Goal: Task Accomplishment & Management: Manage account settings

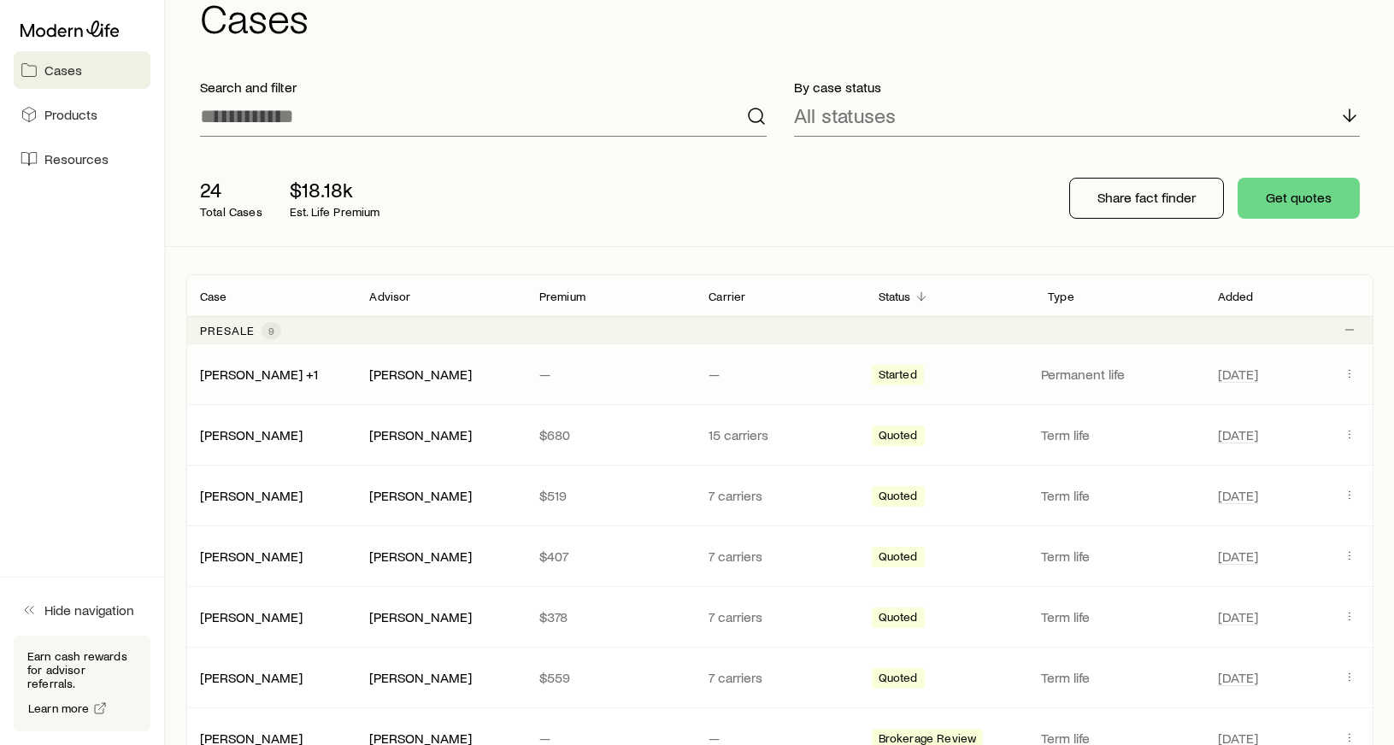
scroll to position [52, 0]
click at [1118, 375] on p "Permanent life" at bounding box center [1119, 374] width 156 height 17
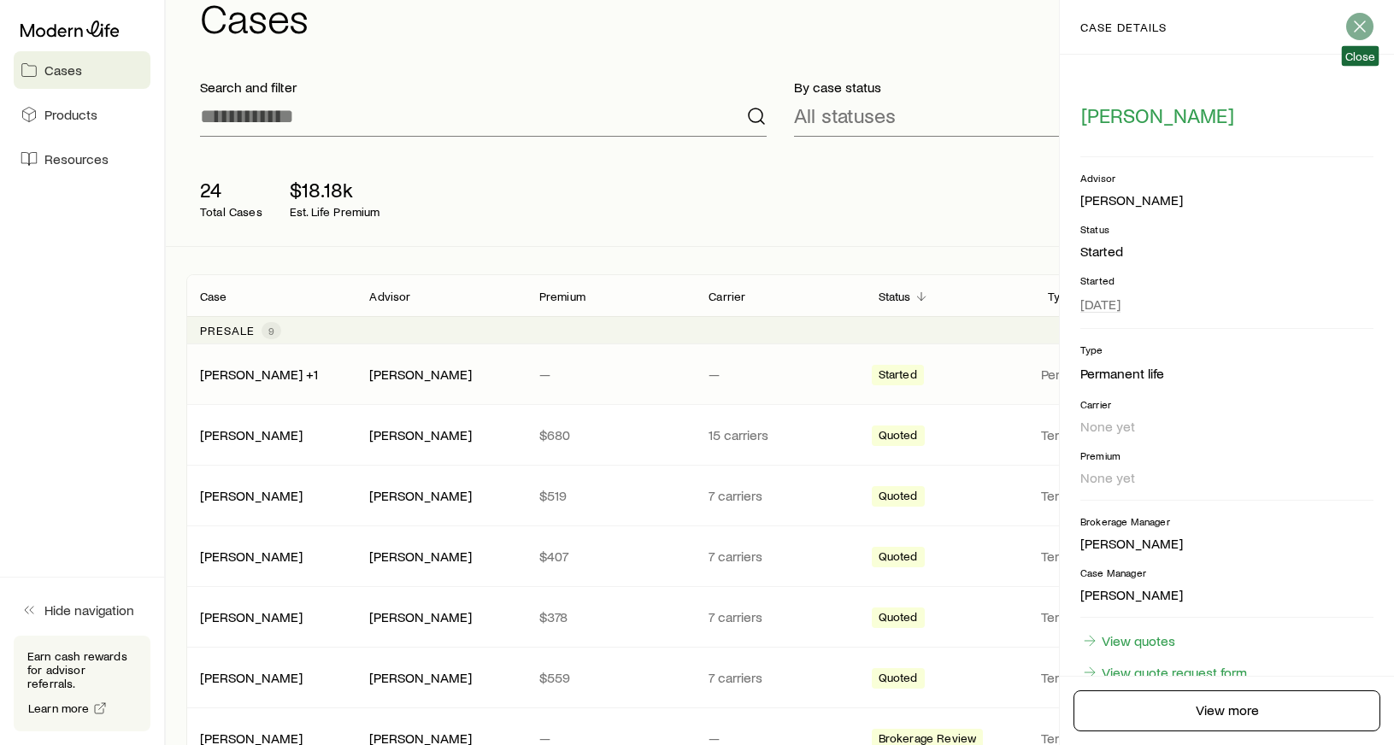
click at [1363, 24] on line "button" at bounding box center [1360, 26] width 10 height 10
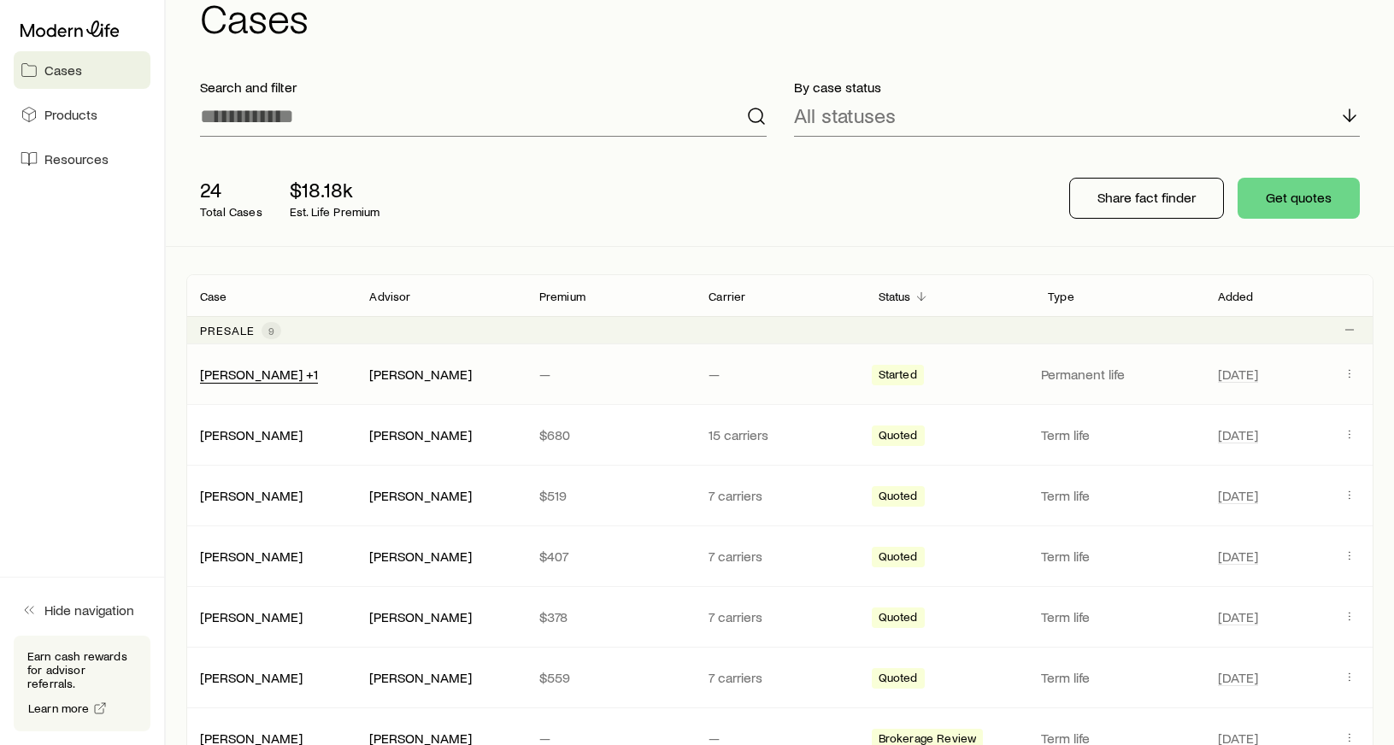
click at [288, 378] on link "[PERSON_NAME] +1" at bounding box center [259, 374] width 118 height 16
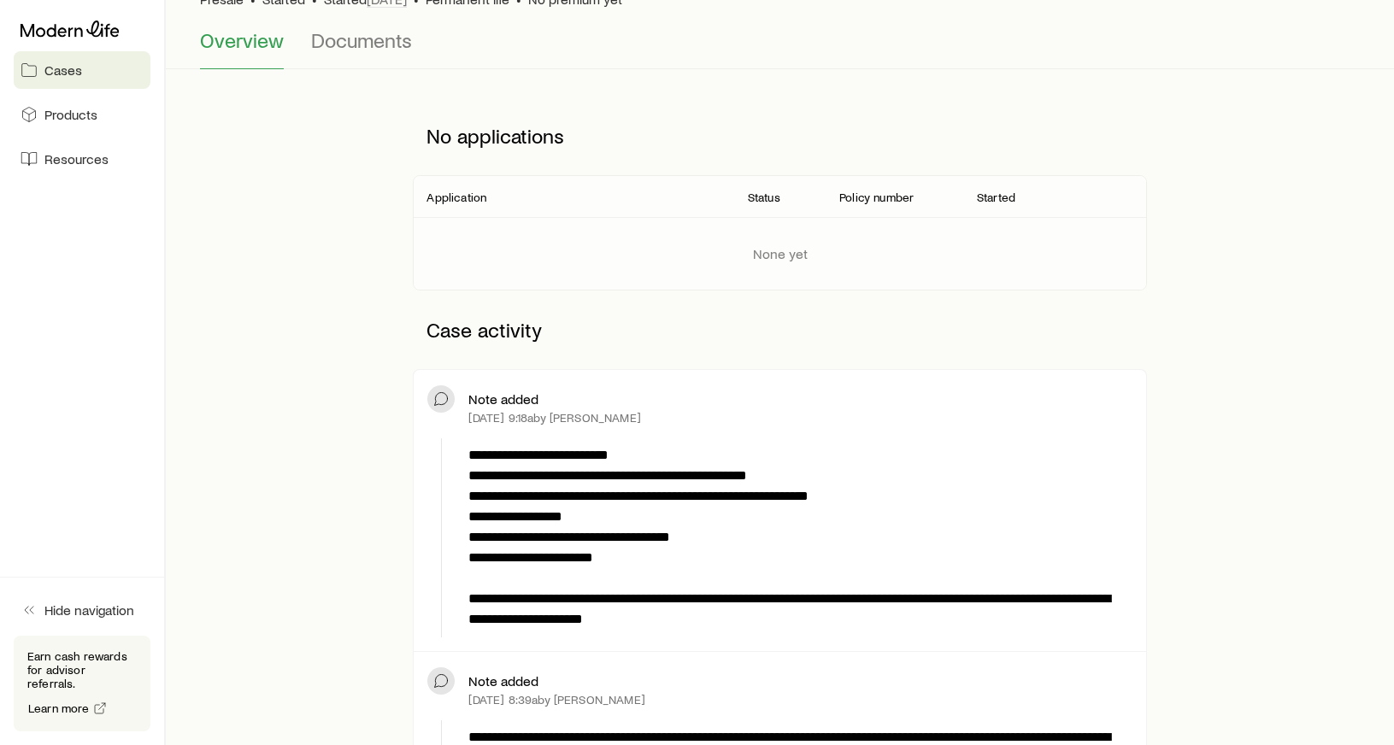
scroll to position [144, 0]
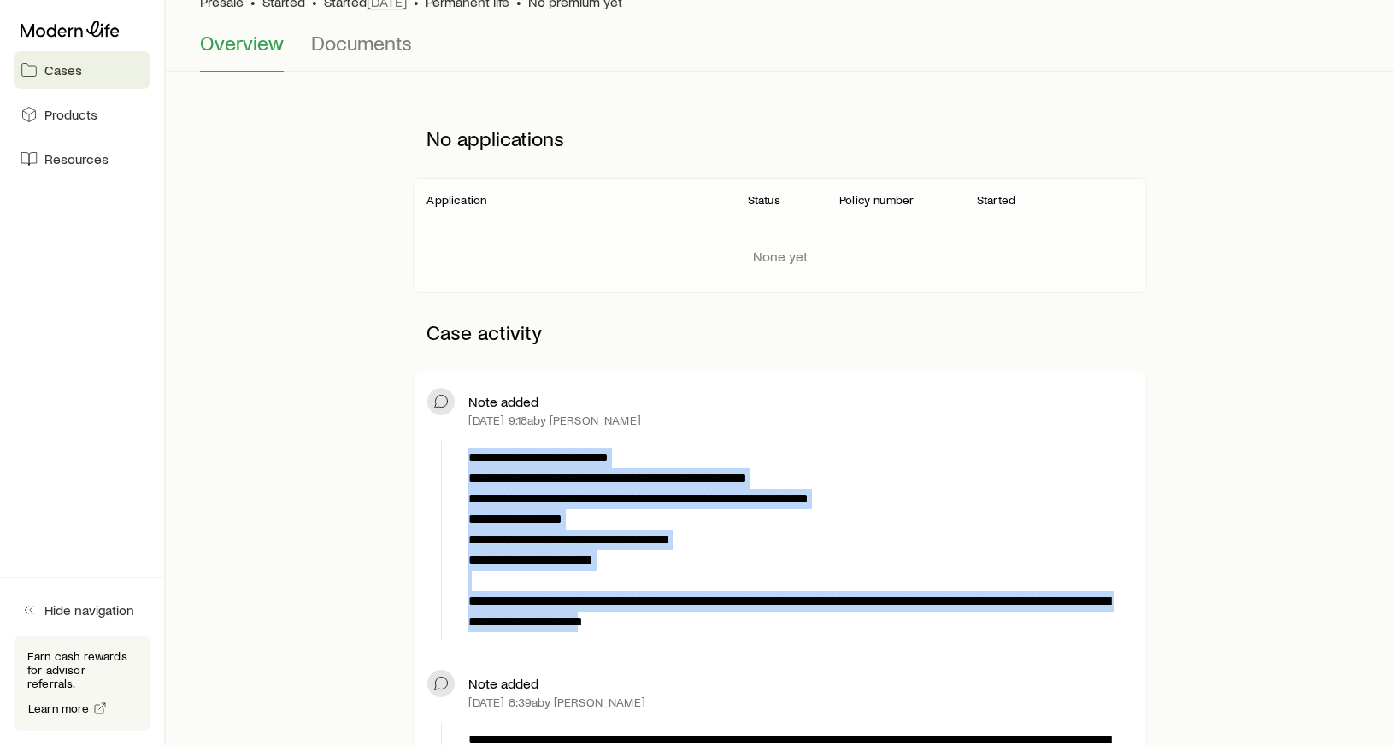
drag, startPoint x: 707, startPoint y: 625, endPoint x: 469, endPoint y: 443, distance: 299.4
click at [469, 443] on div "**********" at bounding box center [797, 540] width 670 height 199
copy p "**********"
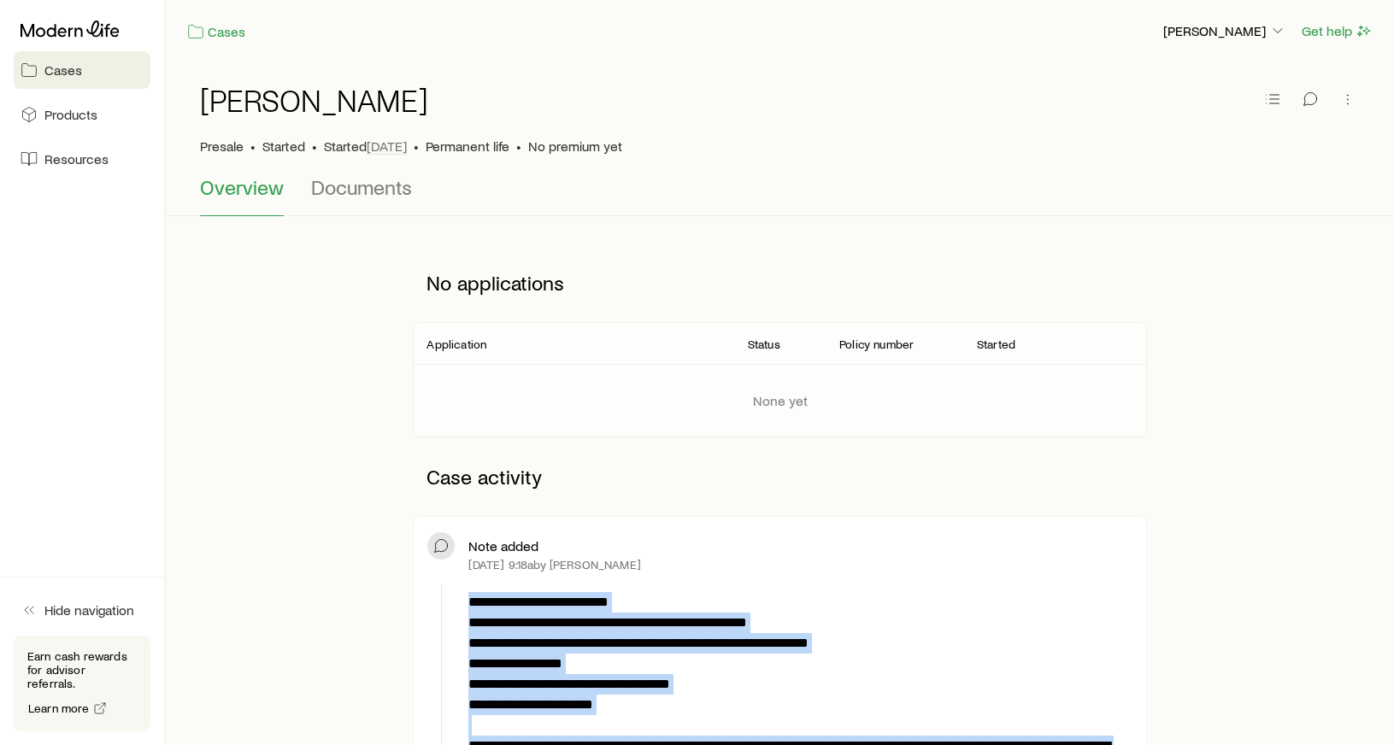
scroll to position [0, 0]
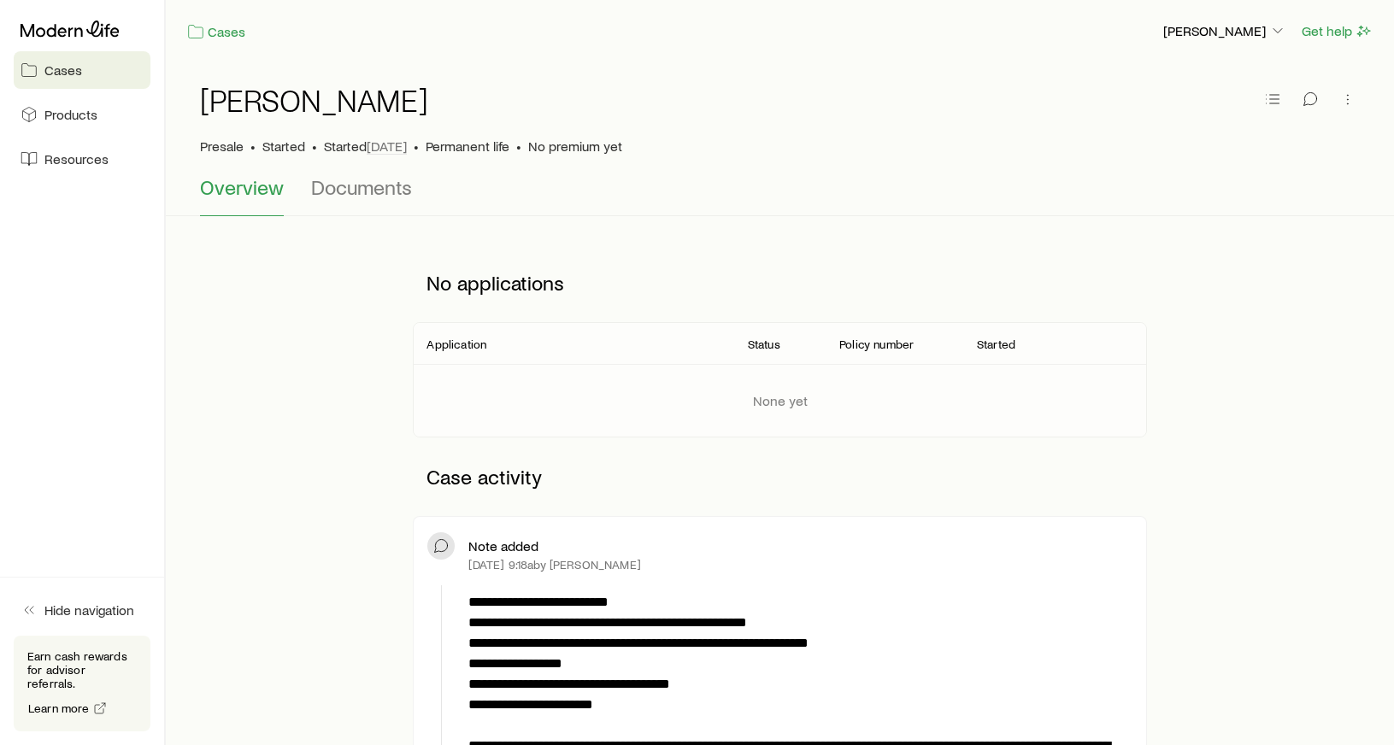
click at [221, 18] on div "Cases [PERSON_NAME] Get help" at bounding box center [780, 31] width 1229 height 62
click at [221, 27] on link "Cases" at bounding box center [216, 32] width 60 height 20
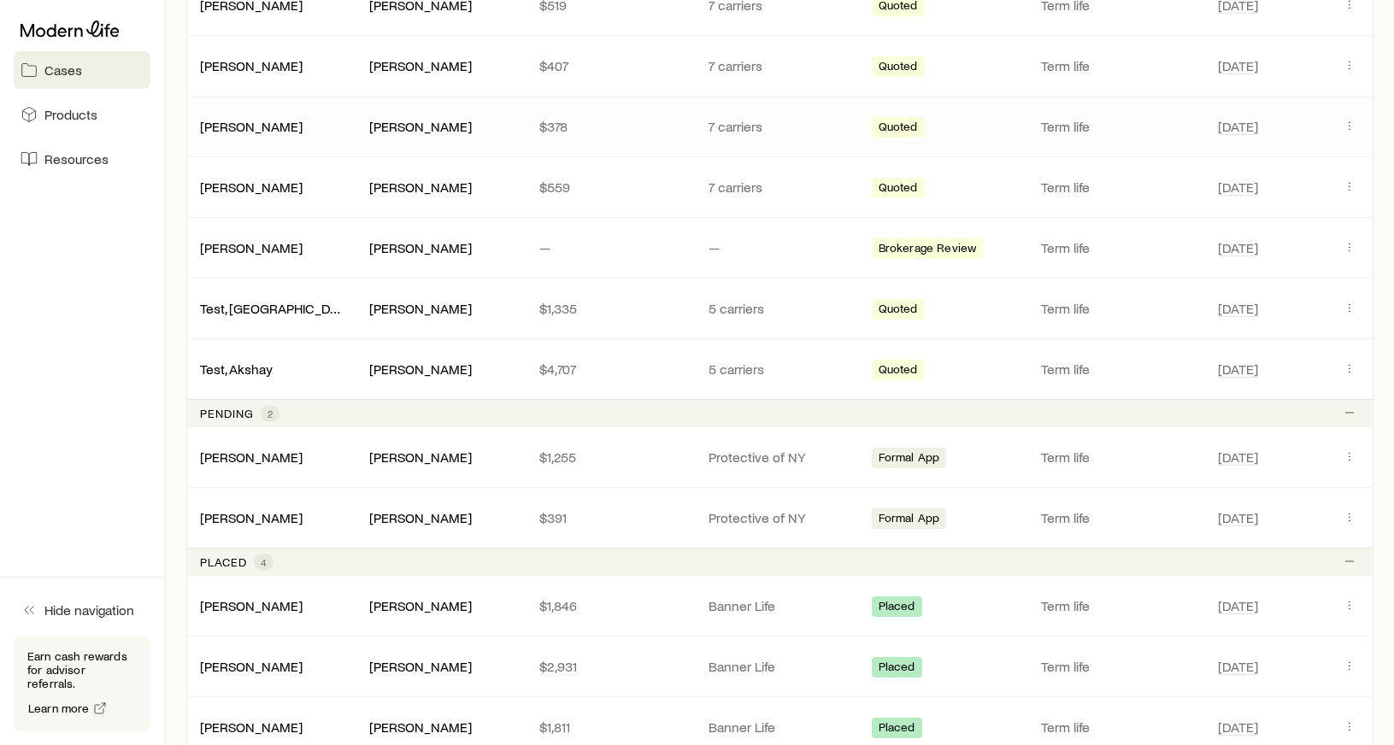
scroll to position [554, 0]
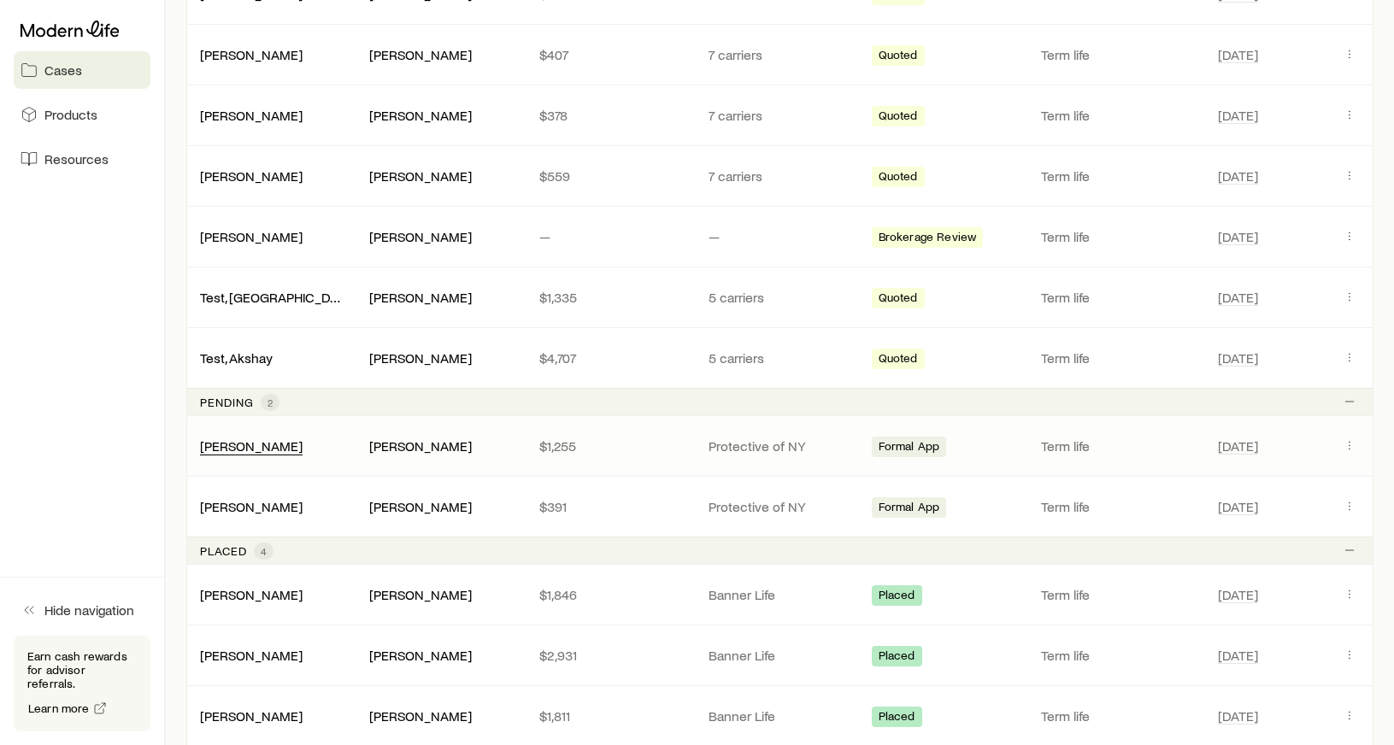
click at [242, 451] on link "[PERSON_NAME]" at bounding box center [251, 446] width 103 height 16
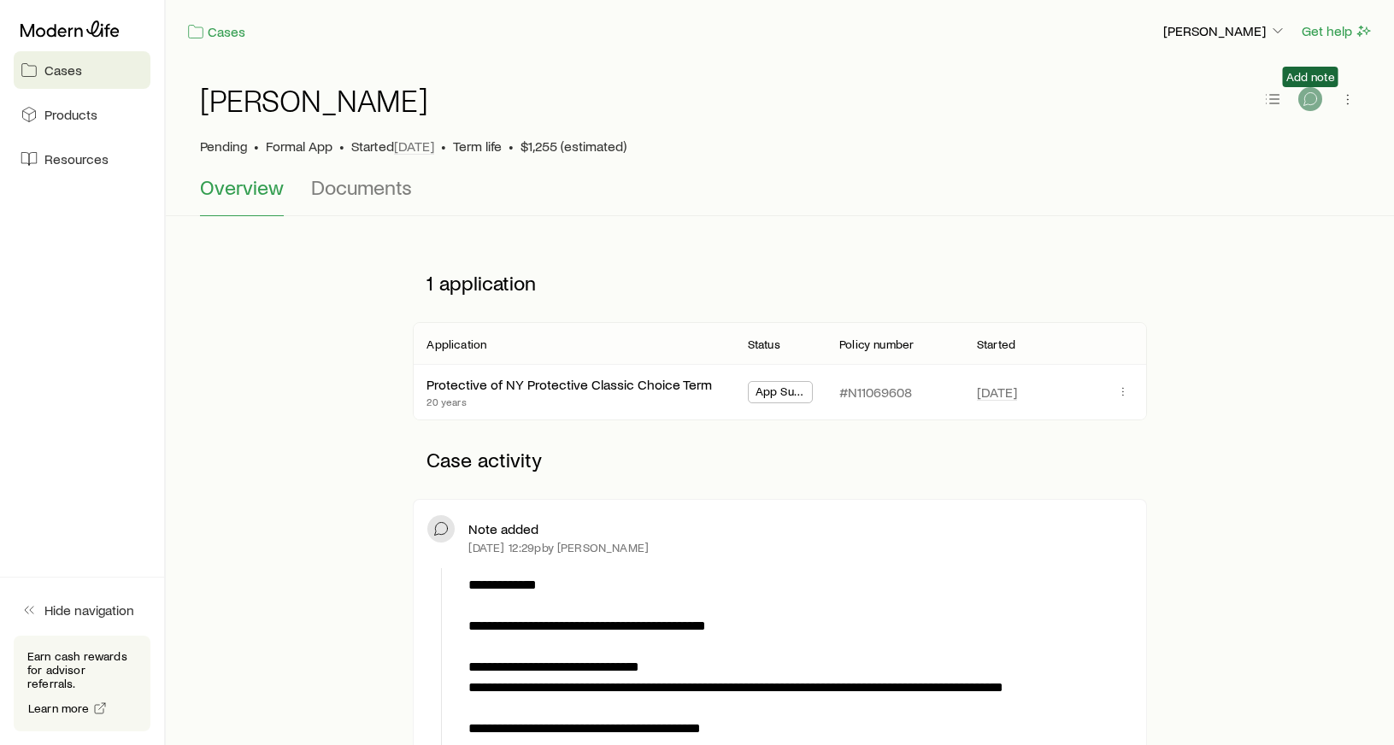
click at [1317, 103] on icon "button" at bounding box center [1310, 99] width 17 height 17
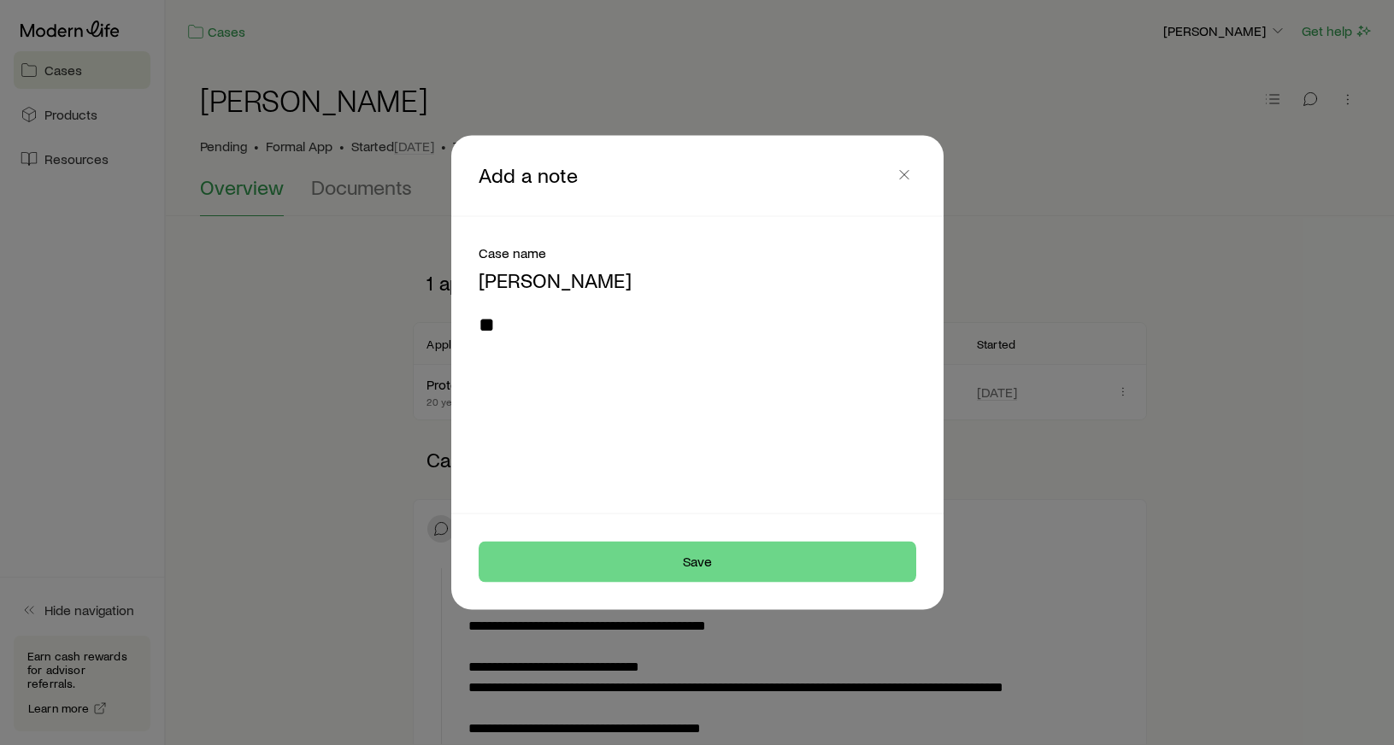
type textarea "*"
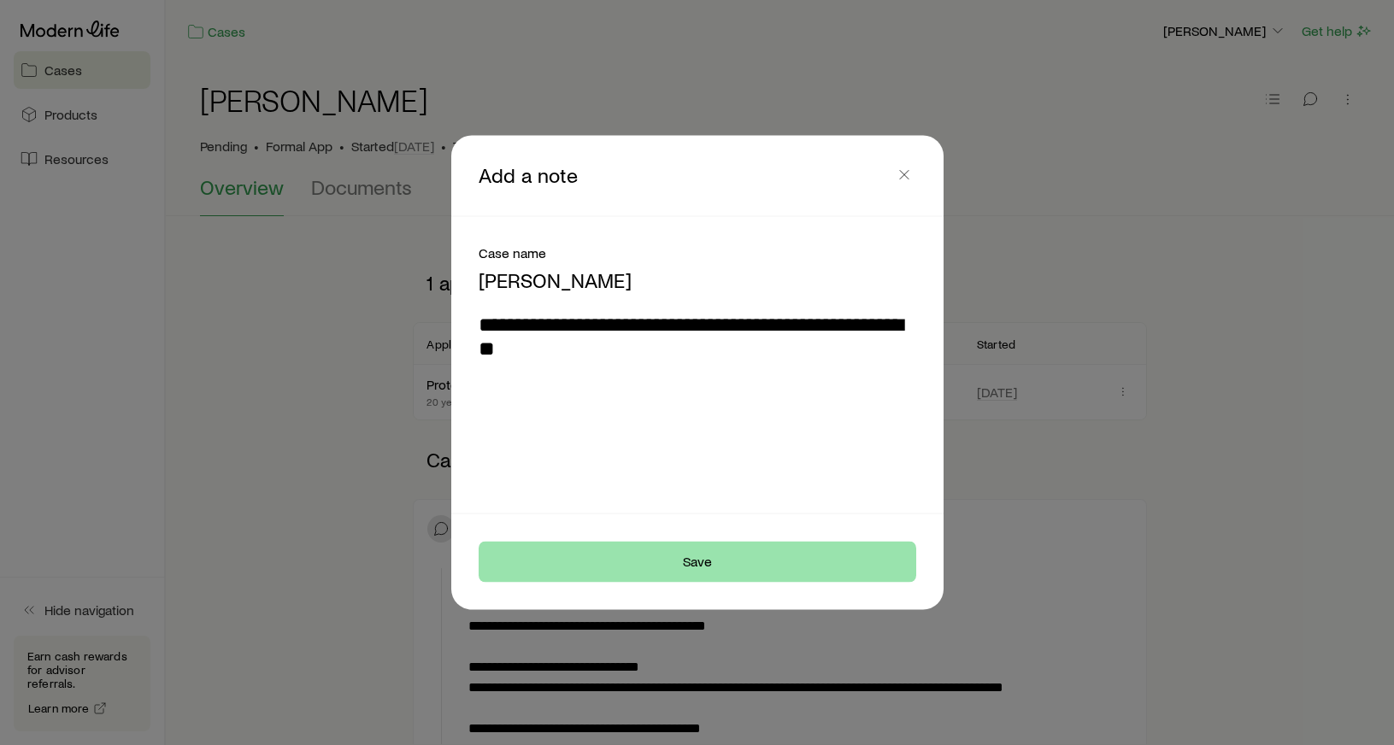
type textarea "**********"
click at [740, 552] on button "Save" at bounding box center [698, 562] width 438 height 41
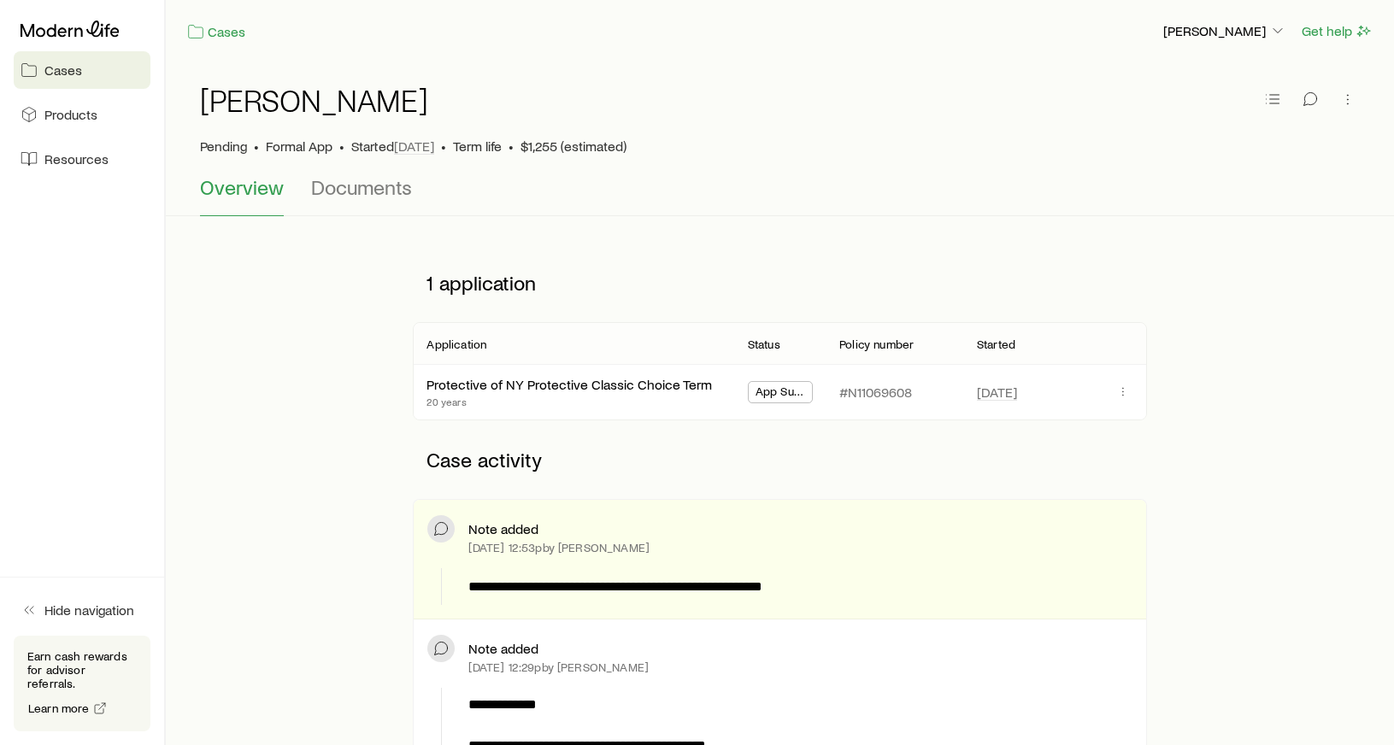
click at [746, 557] on div "Note added [DATE] 12:53p by [PERSON_NAME]" at bounding box center [799, 538] width 663 height 48
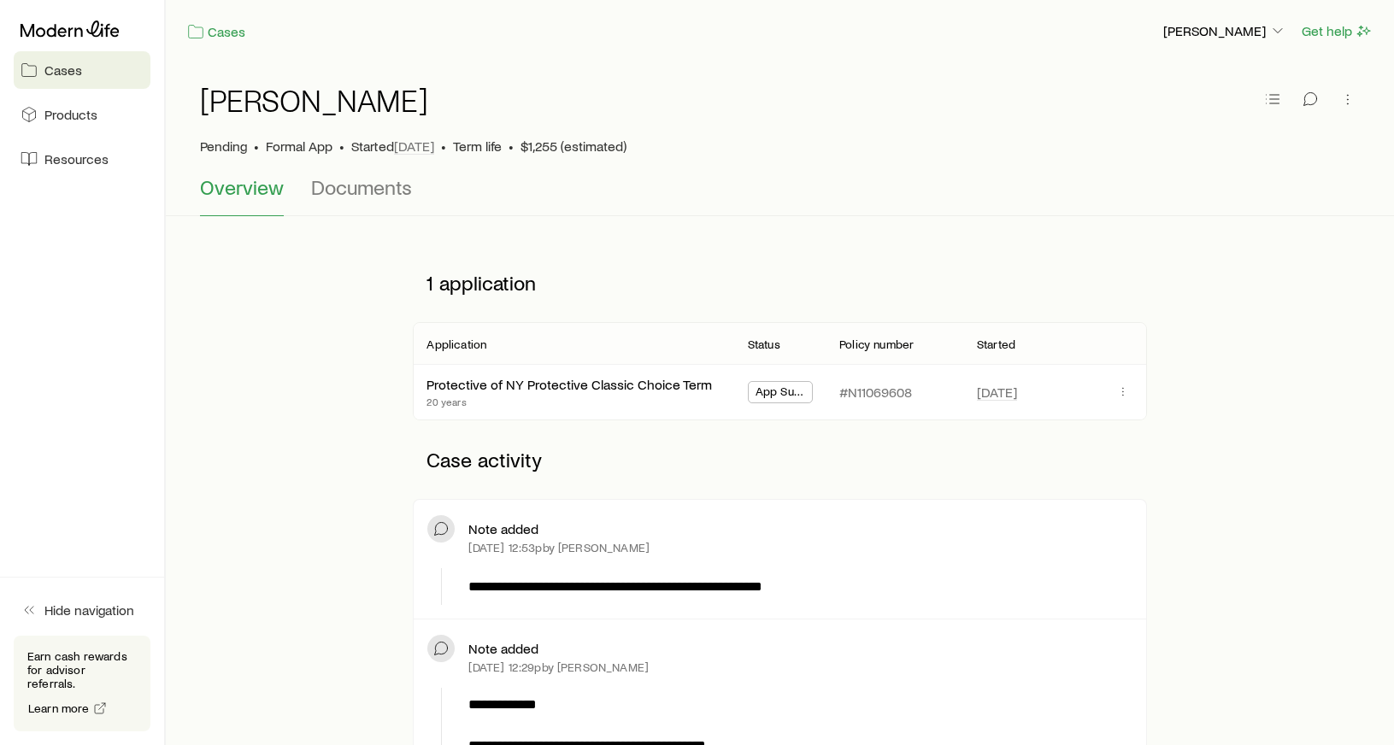
click at [91, 70] on link "Cases" at bounding box center [82, 70] width 137 height 38
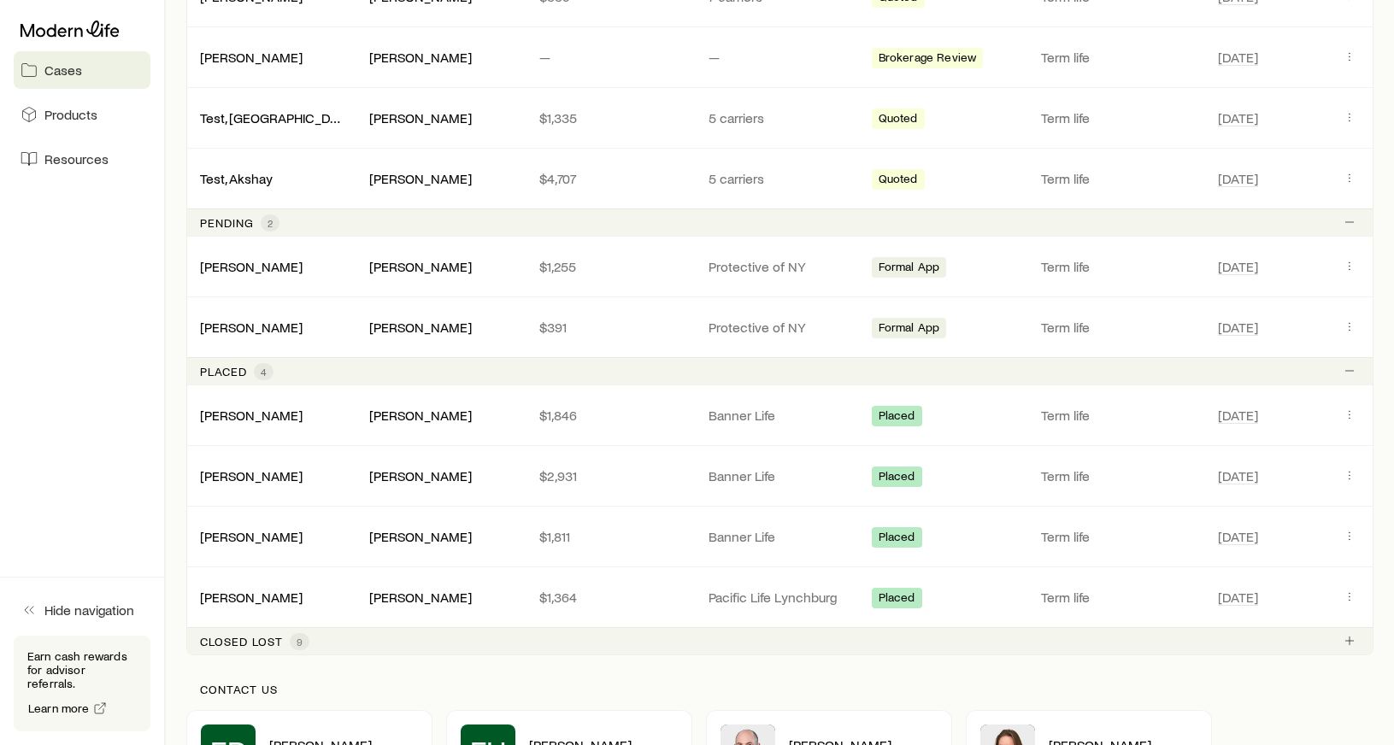
scroll to position [744, 0]
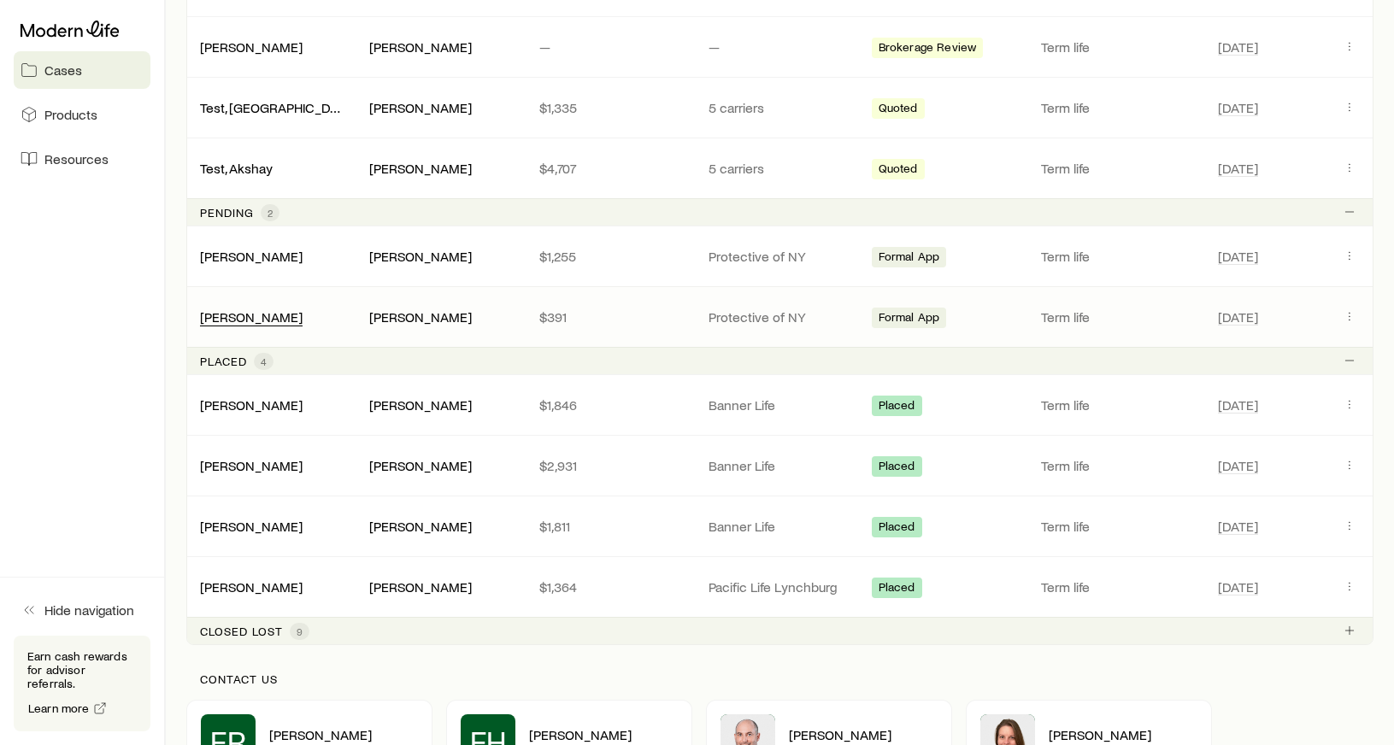
click at [288, 310] on link "[PERSON_NAME]" at bounding box center [251, 317] width 103 height 16
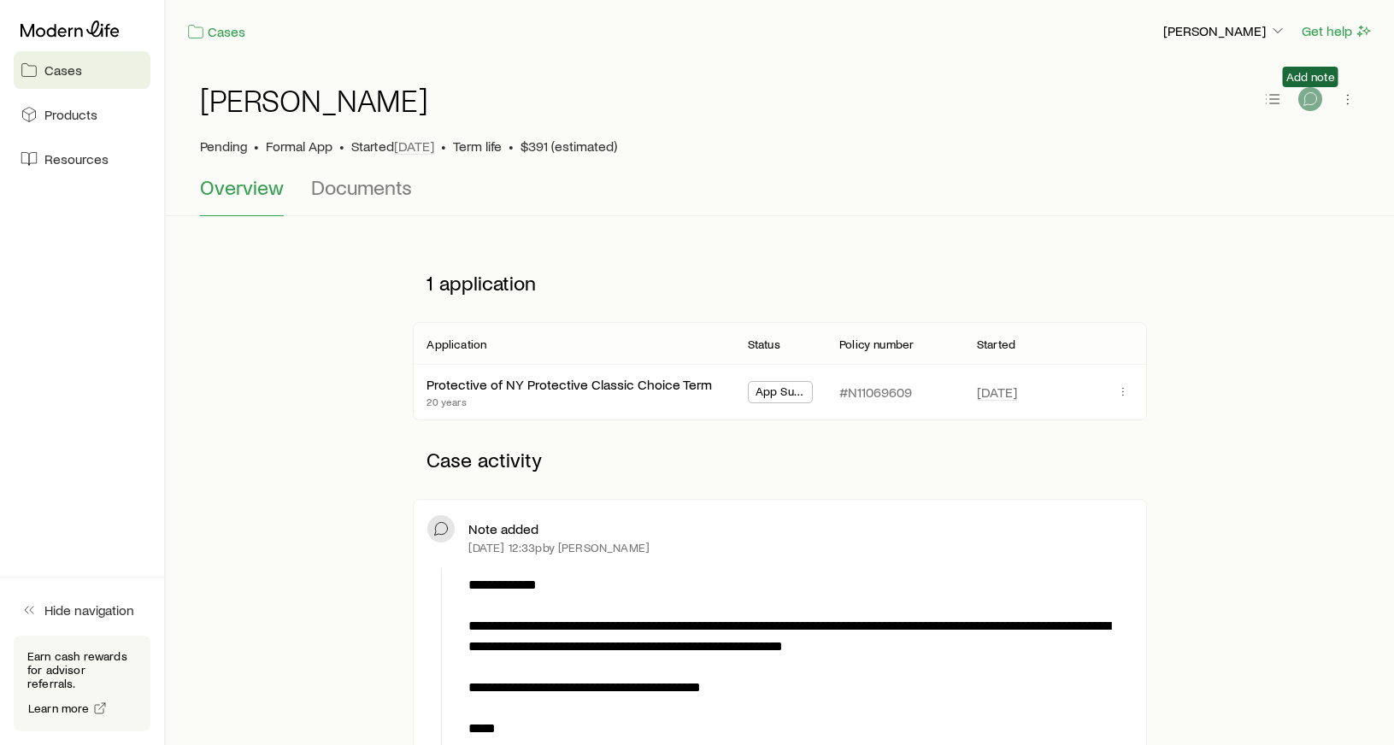
click at [1318, 102] on icon "button" at bounding box center [1310, 99] width 17 height 17
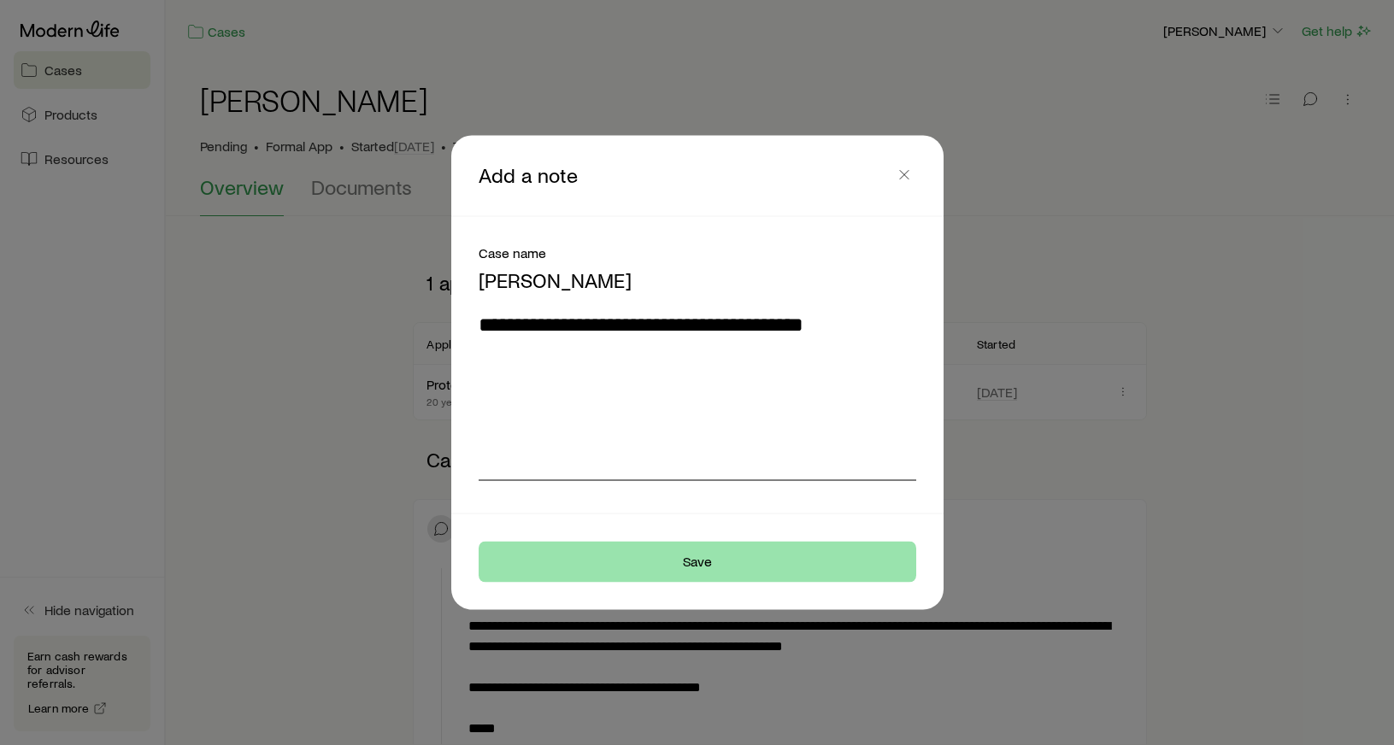
type textarea "**********"
click at [763, 569] on button "Save" at bounding box center [698, 562] width 438 height 41
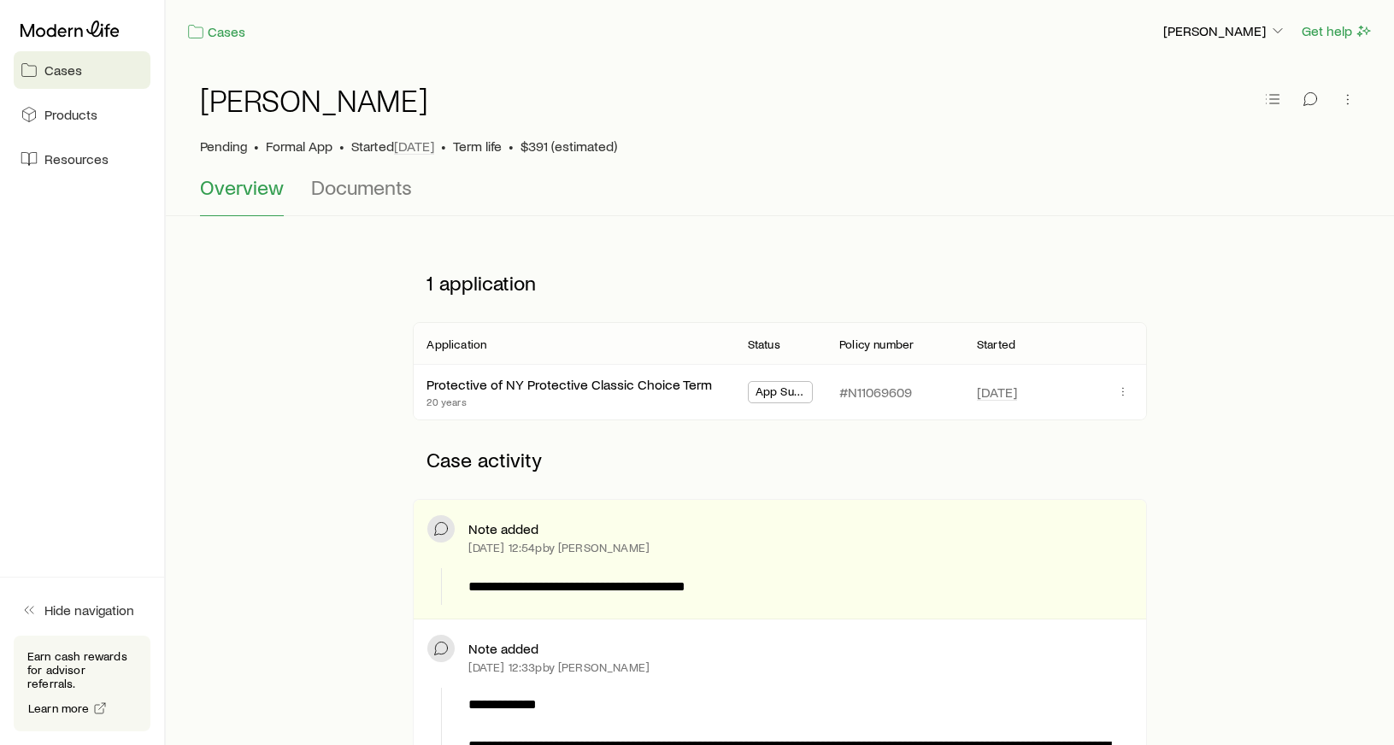
click at [72, 63] on span "Cases" at bounding box center [63, 70] width 38 height 17
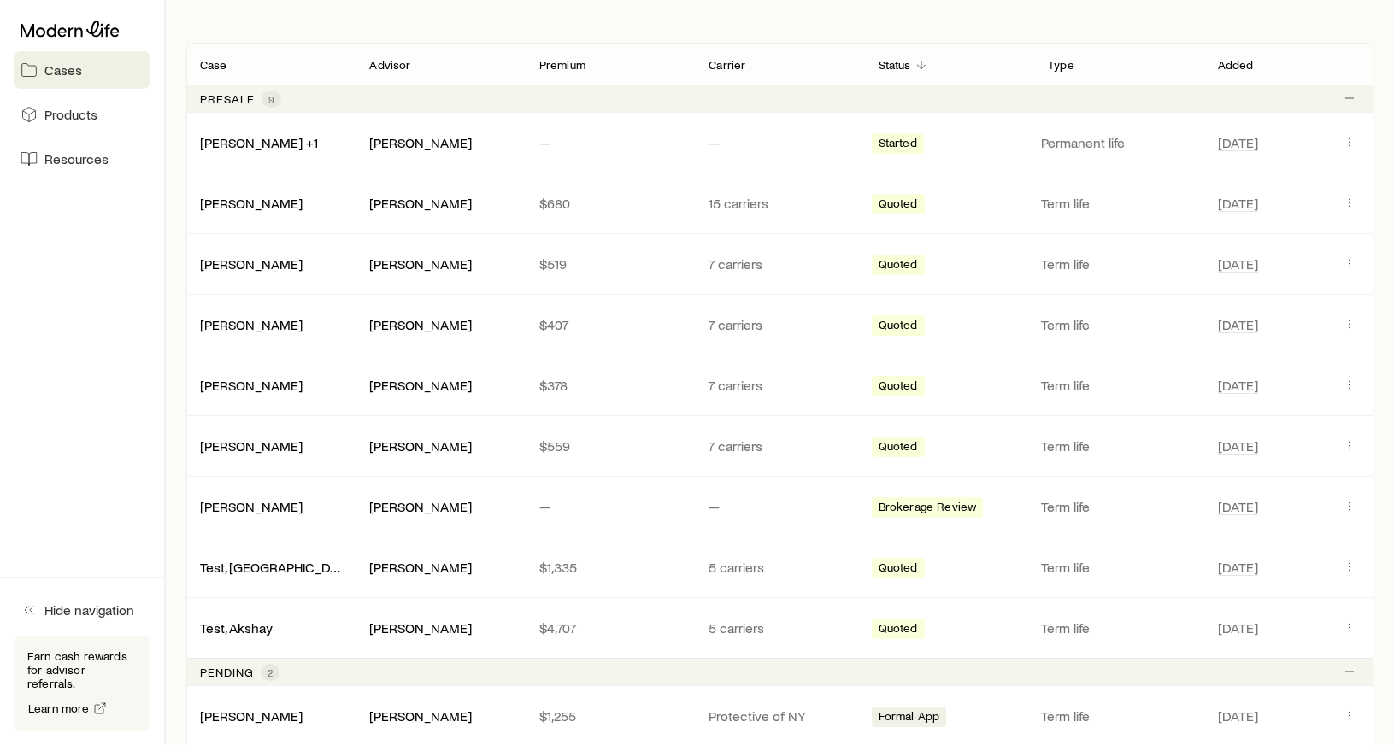
scroll to position [286, 0]
